Goal: Find contact information: Find contact information

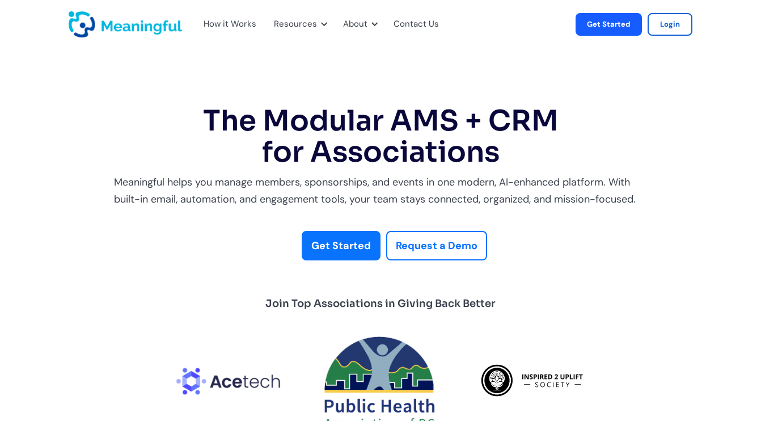
click at [415, 27] on div "Contact Us" at bounding box center [416, 24] width 45 height 15
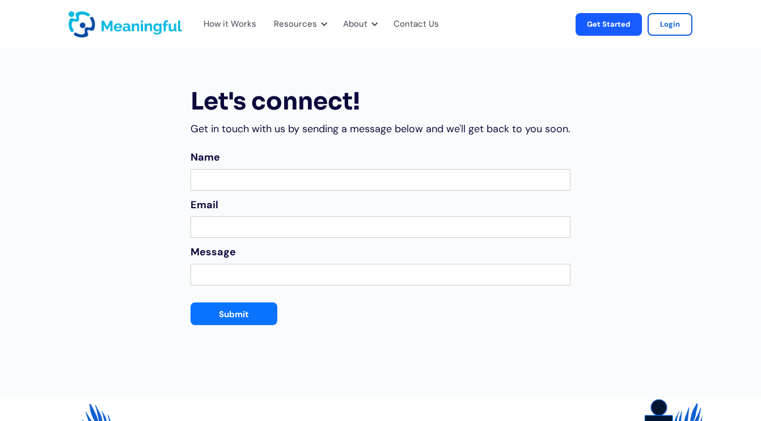
click at [174, 27] on img "home" at bounding box center [125, 24] width 113 height 26
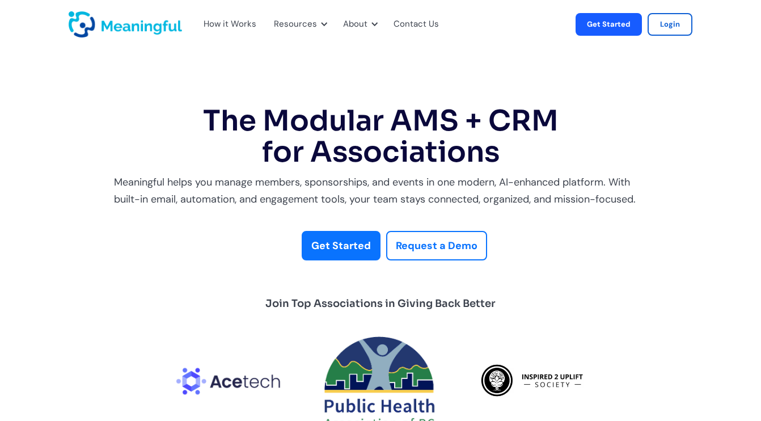
click at [226, 28] on div "How it Works" at bounding box center [230, 24] width 53 height 15
click at [419, 23] on div "Contact Us" at bounding box center [416, 24] width 45 height 15
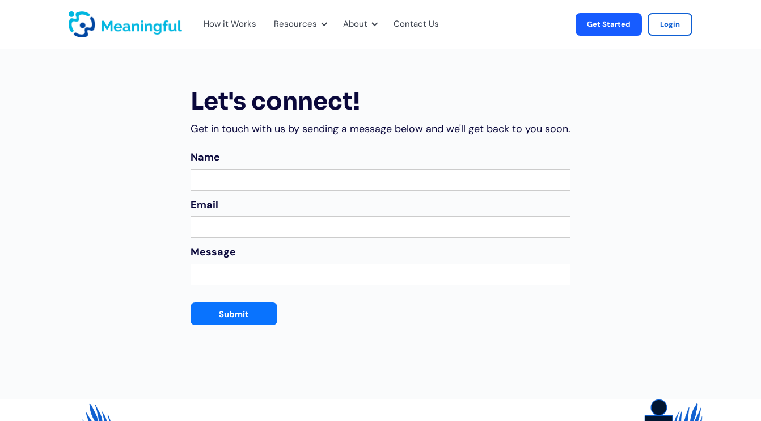
click at [326, 131] on div "Get in touch with us by sending a message below and we'll get back to you soon." at bounding box center [381, 129] width 380 height 18
